Goal: Go to known website: Access a specific website the user already knows

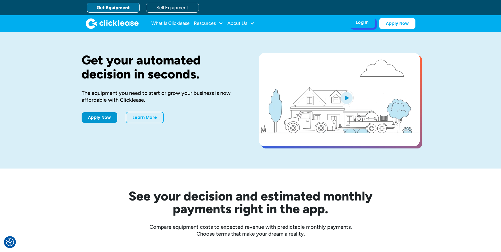
click at [362, 23] on div "Log In" at bounding box center [362, 22] width 13 height 5
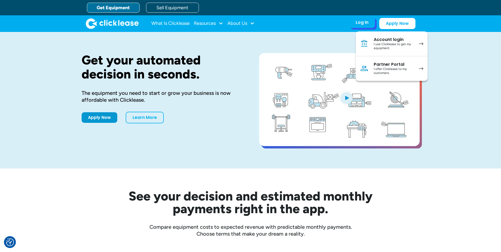
click at [394, 67] on div "Partner Portal" at bounding box center [394, 64] width 40 height 5
